Goal: Transaction & Acquisition: Purchase product/service

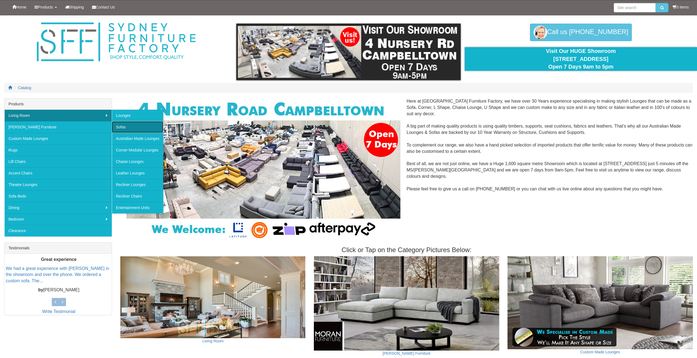
click at [129, 124] on link "Sofas" at bounding box center [138, 127] width 52 height 12
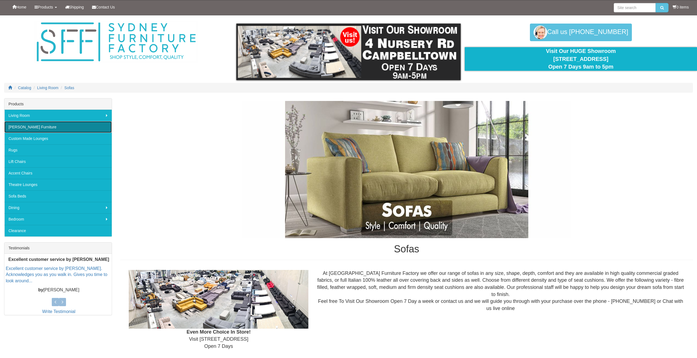
click at [33, 122] on link "[PERSON_NAME] Furniture" at bounding box center [57, 127] width 107 height 12
